Goal: Task Accomplishment & Management: Manage account settings

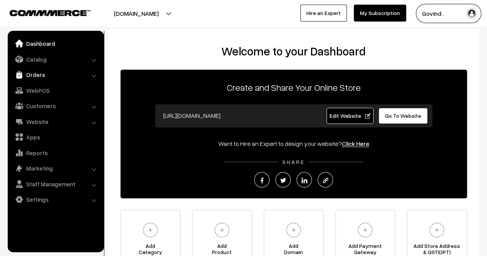
click at [36, 80] on link "Orders" at bounding box center [56, 75] width 92 height 14
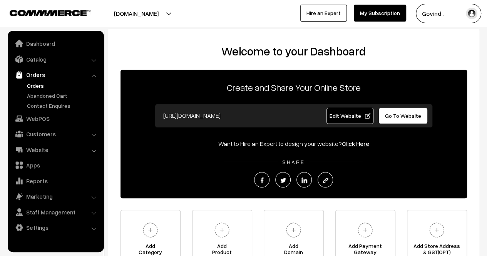
click at [37, 83] on link "Orders" at bounding box center [63, 86] width 76 height 8
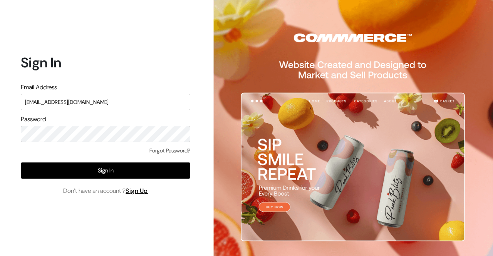
type input "[EMAIL_ADDRESS][DOMAIN_NAME]"
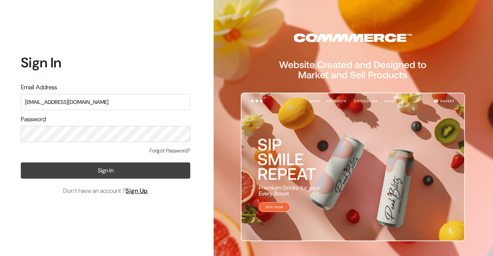
click at [95, 171] on button "Sign In" at bounding box center [105, 170] width 169 height 16
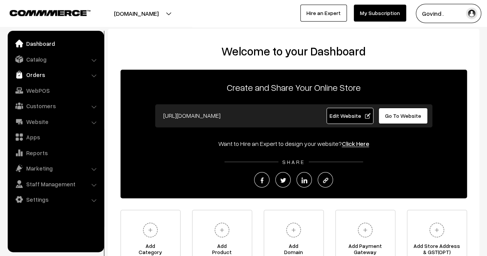
click at [42, 77] on link "Orders" at bounding box center [56, 75] width 92 height 14
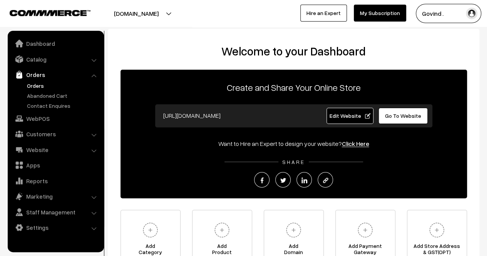
click at [32, 83] on link "Orders" at bounding box center [63, 86] width 76 height 8
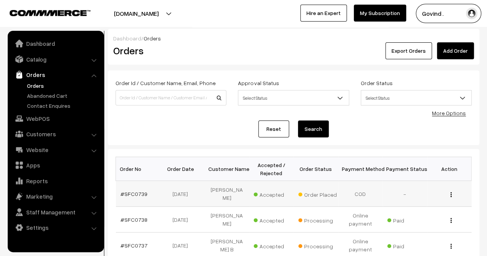
click at [452, 191] on div "View" at bounding box center [448, 194] width 35 height 8
click at [450, 192] on img "button" at bounding box center [450, 194] width 1 height 5
click at [427, 197] on link "View" at bounding box center [416, 205] width 65 height 17
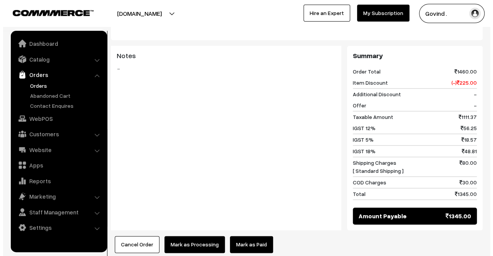
scroll to position [515, 0]
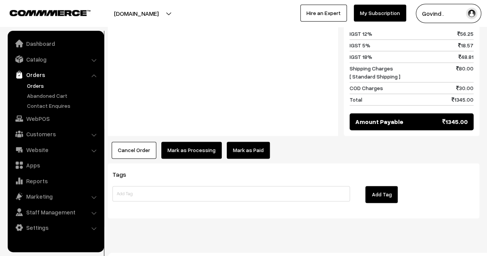
click at [191, 142] on button "Mark as Processing" at bounding box center [191, 150] width 60 height 17
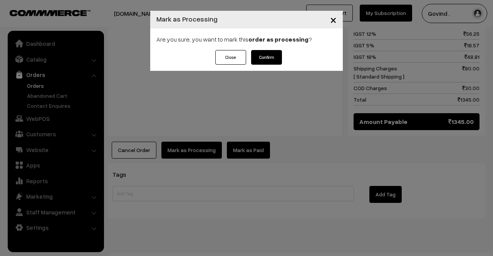
click at [266, 58] on button "Confirm" at bounding box center [266, 57] width 31 height 15
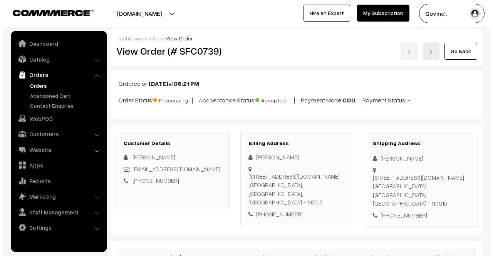
scroll to position [465, 0]
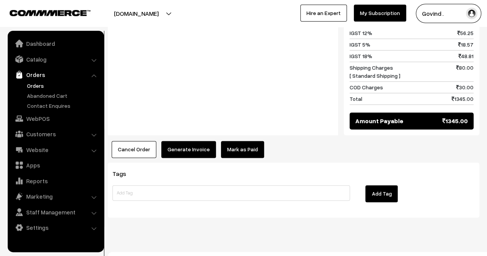
click at [189, 141] on button "Generate Invoice" at bounding box center [188, 149] width 55 height 17
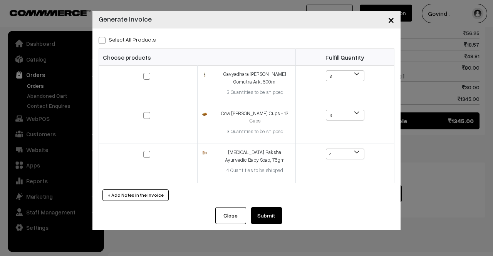
click at [102, 40] on span at bounding box center [102, 40] width 7 height 7
click at [102, 40] on input "Select All Products" at bounding box center [101, 39] width 5 height 5
checkbox input "true"
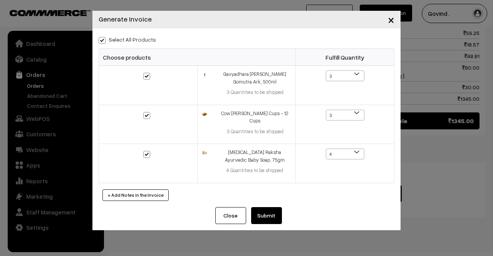
checkbox input "true"
click at [269, 211] on button "Submit" at bounding box center [266, 215] width 31 height 17
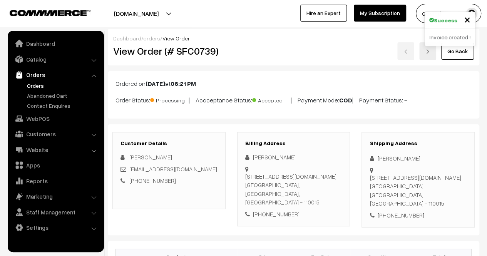
click at [462, 55] on link "Go Back" at bounding box center [457, 51] width 33 height 17
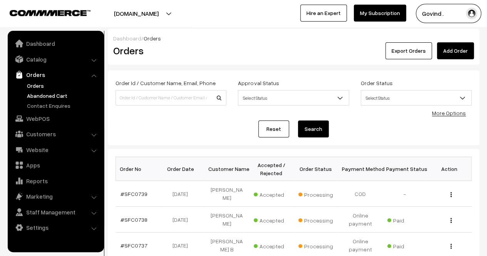
click at [37, 97] on link "Abandoned Cart" at bounding box center [63, 96] width 76 height 8
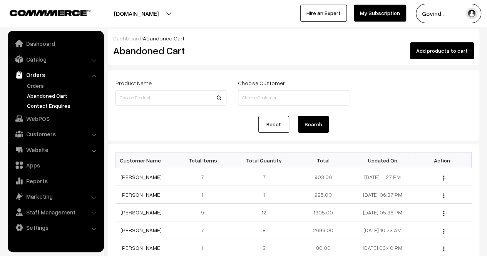
click at [52, 109] on link "Contact Enquires" at bounding box center [63, 106] width 76 height 8
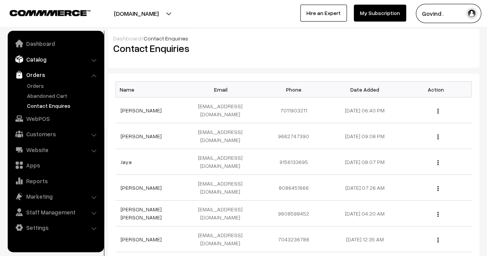
click at [38, 57] on link "Catalog" at bounding box center [56, 59] width 92 height 14
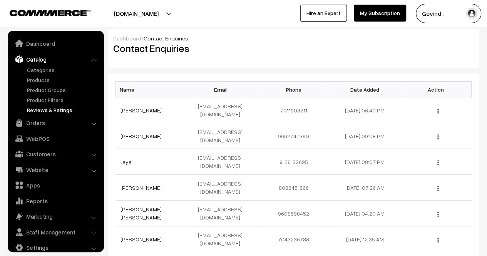
click at [49, 108] on link "Reviews & Ratings" at bounding box center [63, 110] width 76 height 8
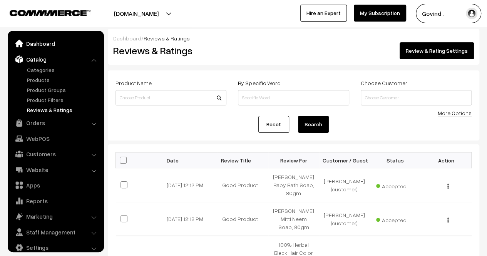
scroll to position [10, 0]
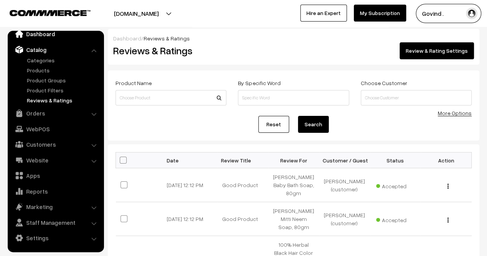
click at [41, 36] on link "Dashboard" at bounding box center [56, 34] width 92 height 14
